Goal: Manage account settings

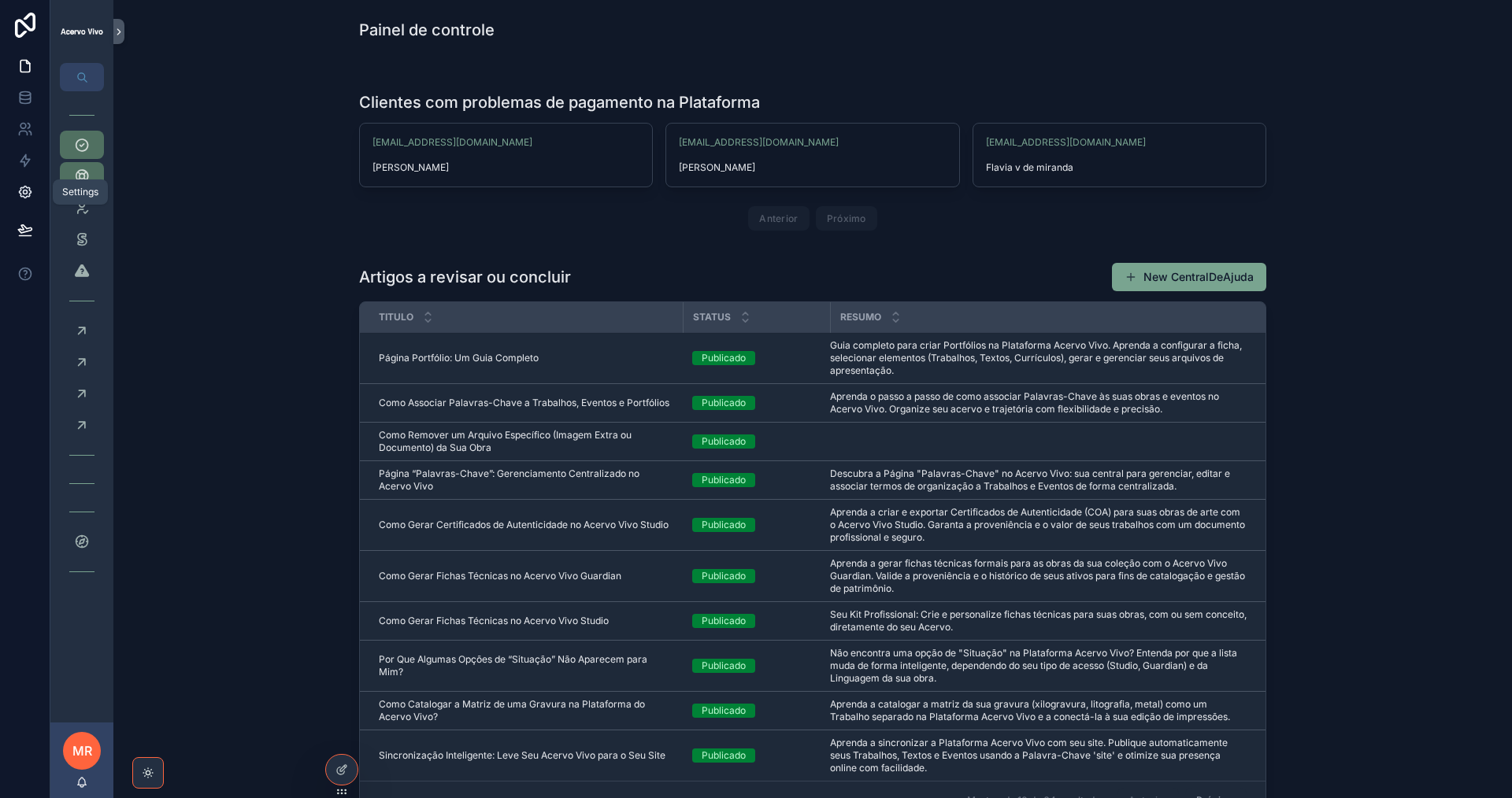
click at [22, 194] on icon at bounding box center [25, 191] width 16 height 16
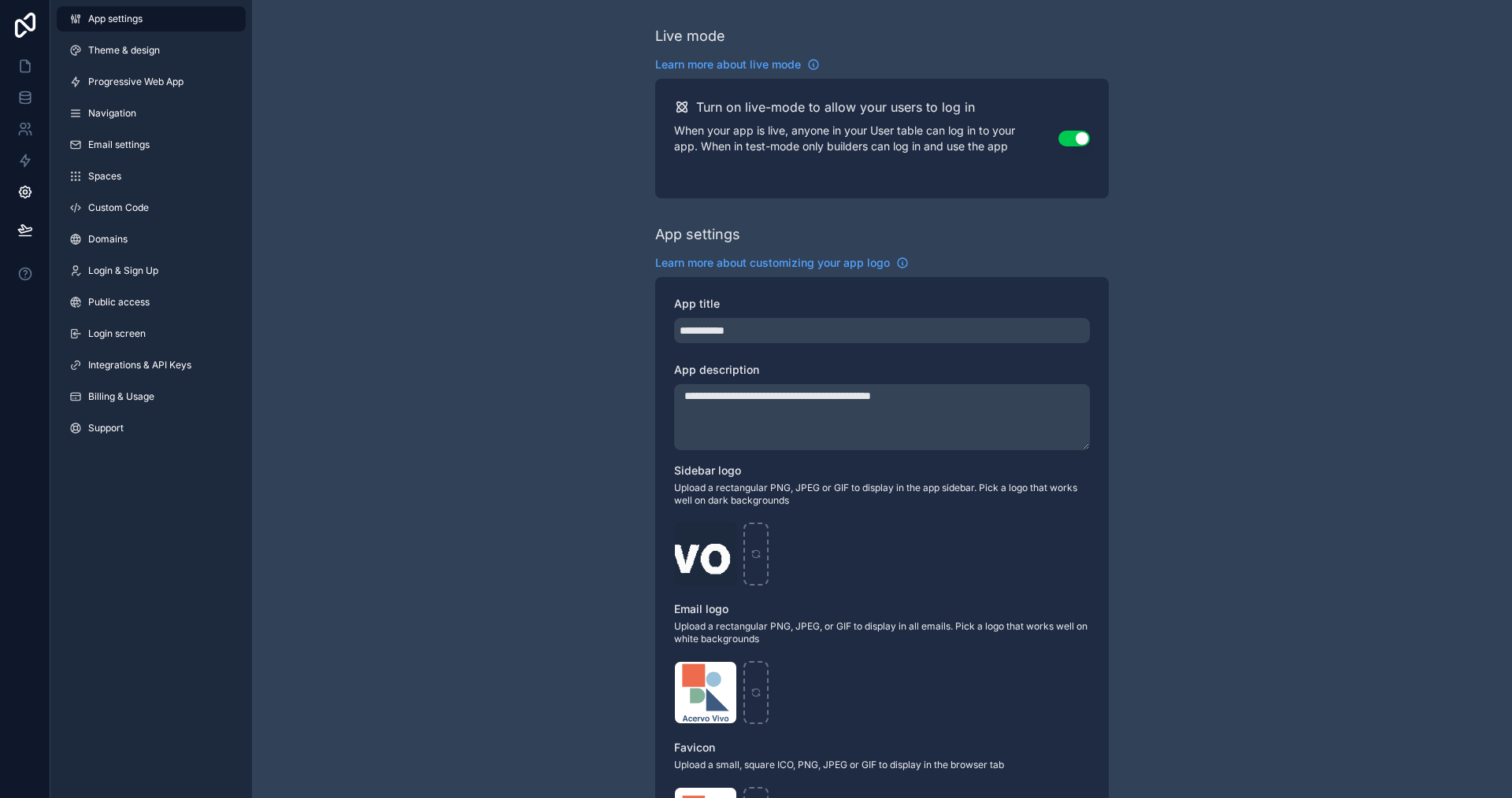
click at [1063, 138] on button "Use setting" at bounding box center [1074, 138] width 32 height 16
